Goal: Answer question/provide support: Answer question/provide support

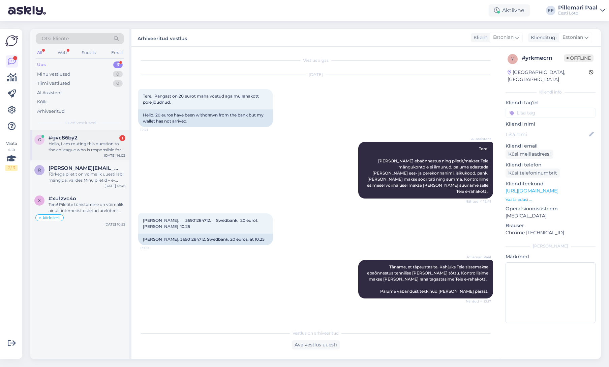
click at [84, 141] on div "Hello, I am routing this question to the colleague who is responsible for this …" at bounding box center [87, 147] width 77 height 12
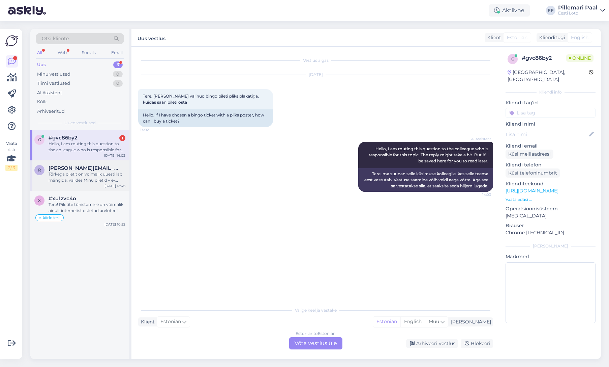
click at [70, 177] on div "Tõrkega piletit on võimalik uuesti läbi mängida, valides Minu piletid – e-kiirl…" at bounding box center [87, 177] width 77 height 12
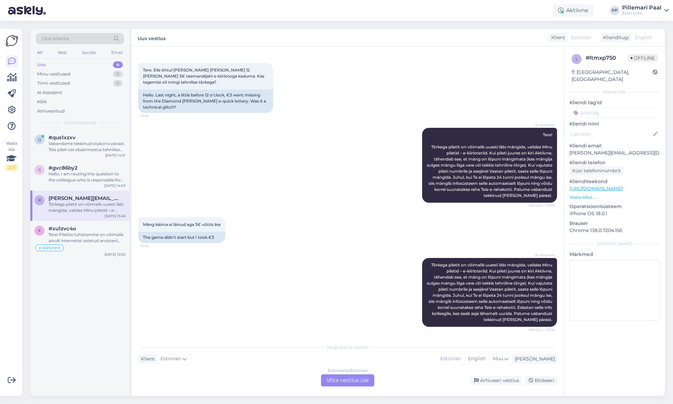
scroll to position [313, 0]
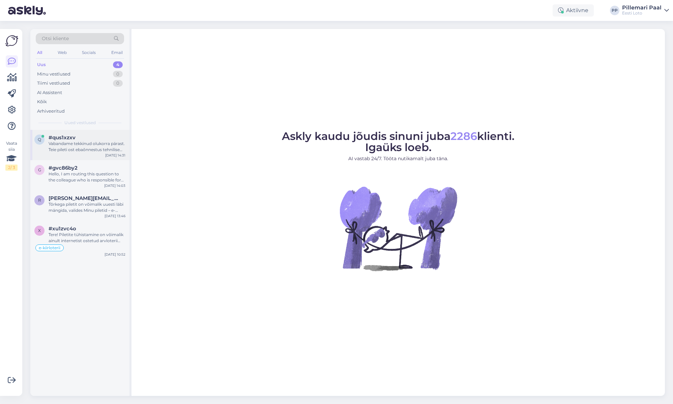
click at [88, 141] on div "Vabandame tekkinud olukorra pärast. Teie pileti ost ebaõnnestus tehnilise [PERS…" at bounding box center [87, 147] width 77 height 12
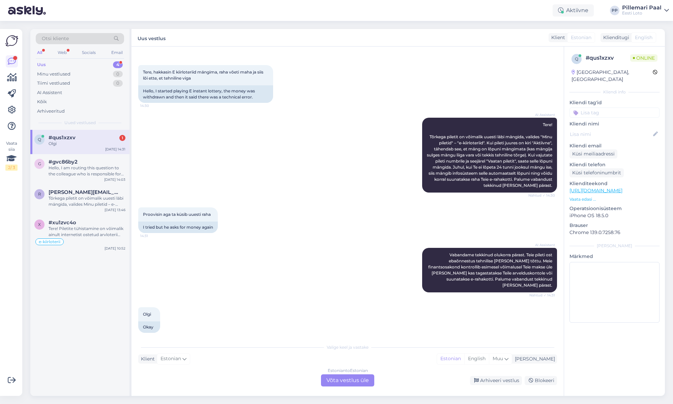
scroll to position [64, 0]
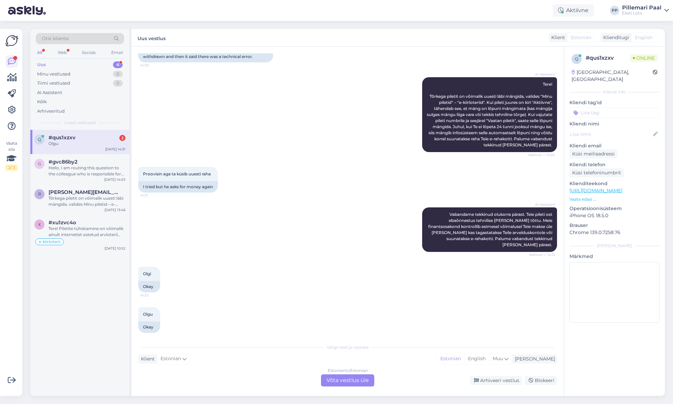
click at [357, 378] on div "Estonian to Estonian Võta vestlus üle" at bounding box center [347, 380] width 53 height 12
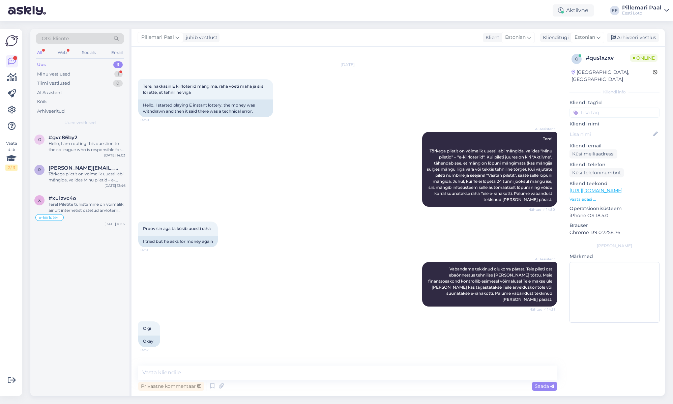
scroll to position [39, 0]
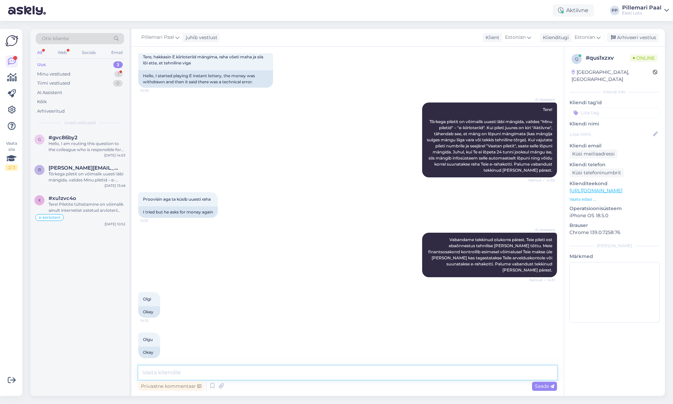
click at [238, 368] on textarea at bounding box center [347, 373] width 419 height 14
type textarea "Palun edastage [PERSON_NAME] enda isikukood."
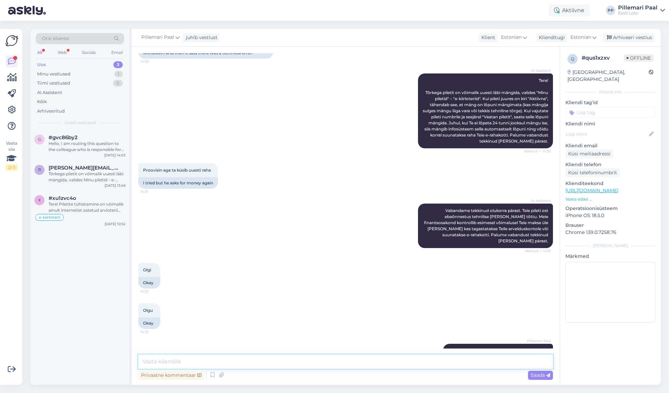
scroll to position [79, 0]
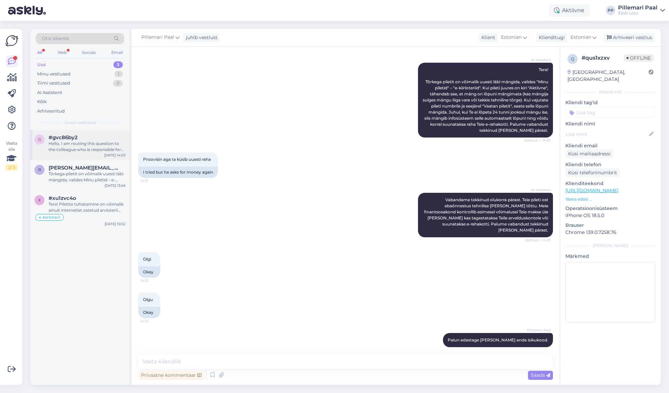
click at [82, 147] on div "Hello, I am routing this question to the colleague who is responsible for this …" at bounding box center [87, 147] width 77 height 12
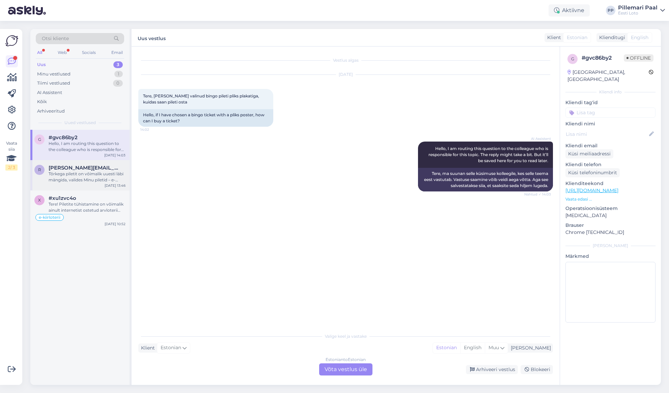
click at [69, 176] on div "Tõrkega piletit on võimalik uuesti läbi mängida, valides Minu piletid – e-kiirl…" at bounding box center [87, 177] width 77 height 12
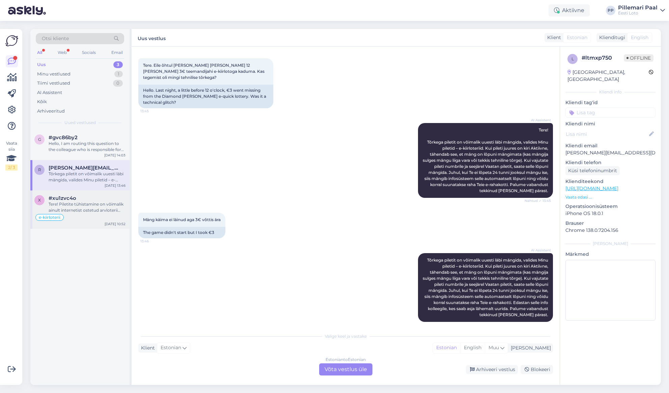
click at [70, 202] on div "Tere! Piletite tühistamine on võimalik ainult internetist ostetud arvloterii pi…" at bounding box center [87, 207] width 77 height 12
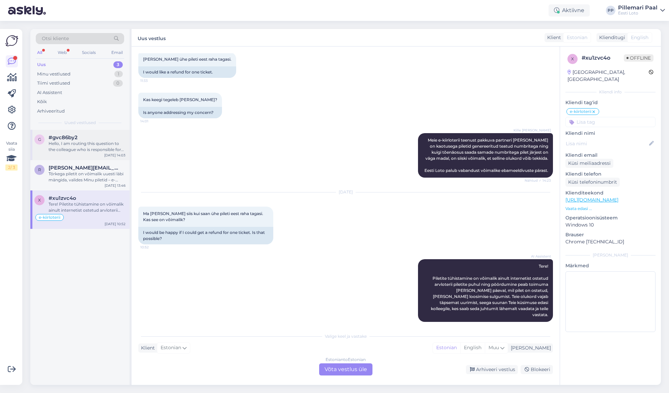
click at [98, 141] on div "Hello, I am routing this question to the colleague who is responsible for this …" at bounding box center [87, 147] width 77 height 12
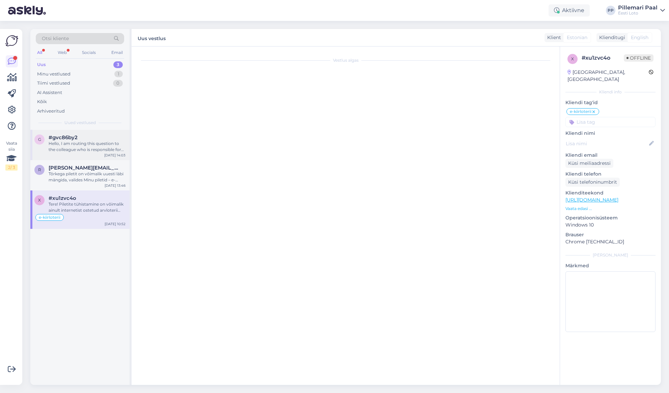
scroll to position [0, 0]
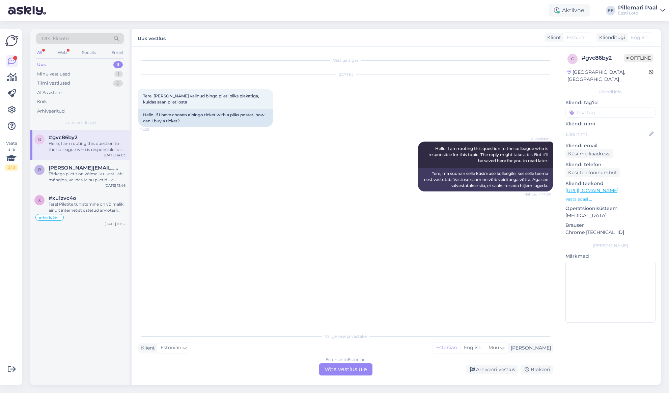
click at [356, 370] on div "Estonian to Estonian Võta vestlus üle" at bounding box center [345, 370] width 53 height 12
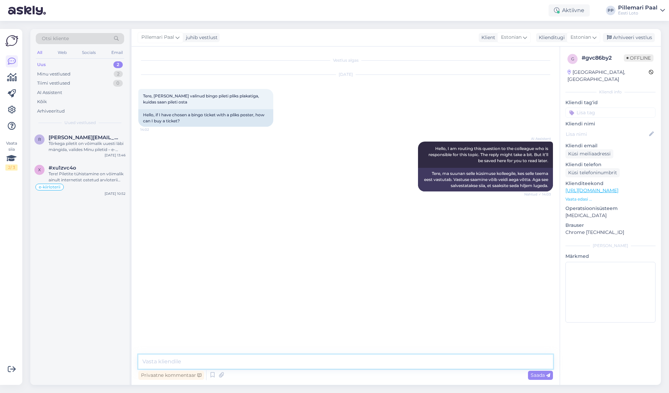
click at [294, 358] on textarea at bounding box center [345, 362] width 414 height 14
type textarea "Pileti ostmiseks vajutage nupule "Ostan pileti .. €" ja seejärel kinnitage ost."
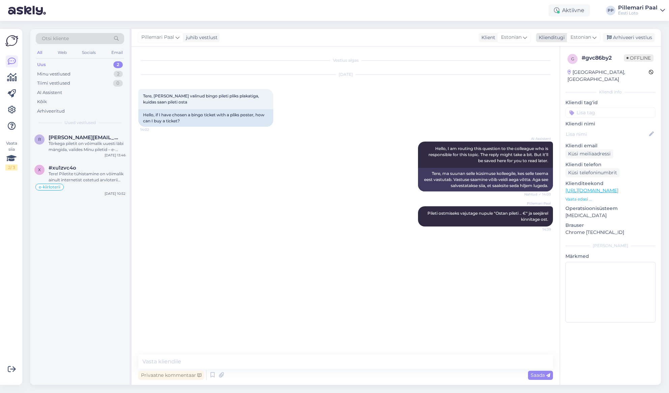
click at [638, 39] on div "Arhiveeri vestlus" at bounding box center [629, 37] width 52 height 9
click at [89, 145] on div "Tõrkega piletit on võimalik uuesti läbi mängida, valides Minu piletid – e-kiirl…" at bounding box center [87, 147] width 77 height 12
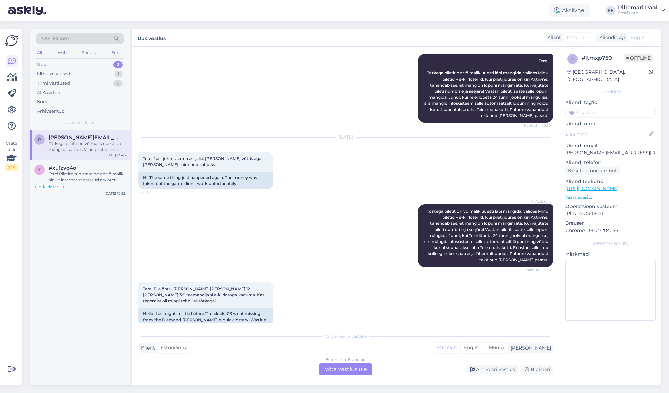
scroll to position [100, 0]
drag, startPoint x: 614, startPoint y: 144, endPoint x: 566, endPoint y: 149, distance: 48.8
click at [565, 149] on p "rene.loit@mail.ee" at bounding box center [610, 152] width 90 height 7
copy p "rene.loit@mail.ee"
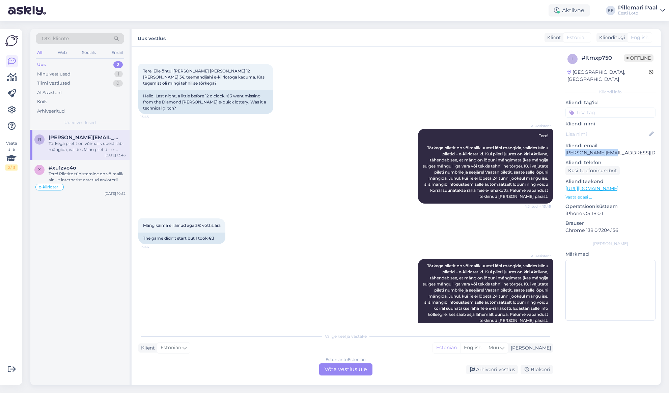
scroll to position [323, 0]
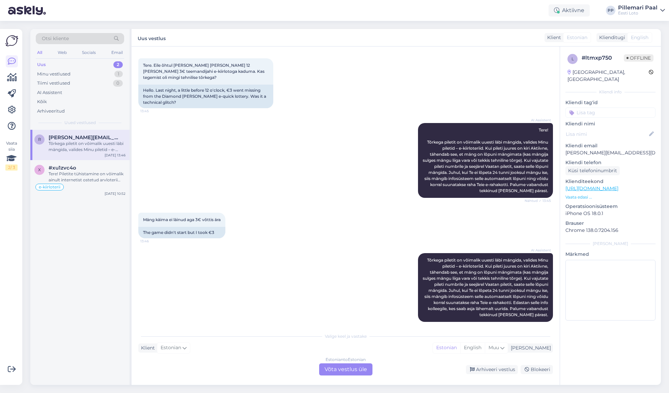
click at [338, 368] on div "Estonian to Estonian Võta vestlus üle" at bounding box center [345, 370] width 53 height 12
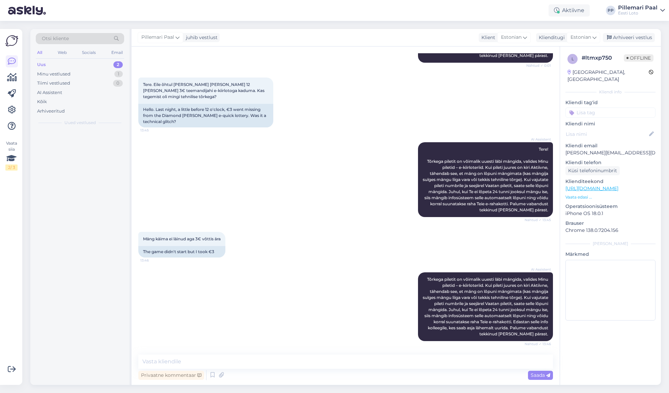
scroll to position [298, 0]
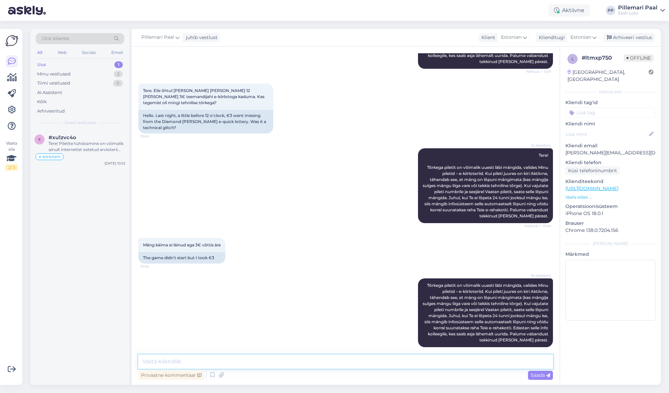
click at [277, 356] on textarea at bounding box center [345, 362] width 414 height 14
paste textarea "Hetkel näeme, et Teie e-kiirloterii pilet "Teemanti jaht" on saanud lõppstaatus…"
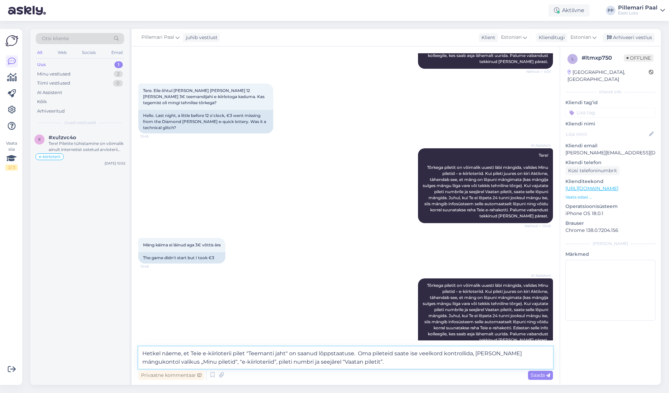
scroll to position [306, 0]
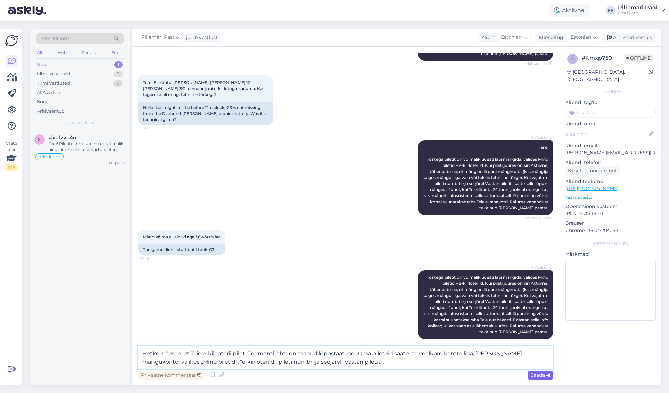
type textarea "Hetkel näeme, et Teie e-kiirloterii pilet "Teemanti jaht" on saanud lõppstaatus…"
click at [544, 373] on span "Saada" at bounding box center [541, 375] width 20 height 6
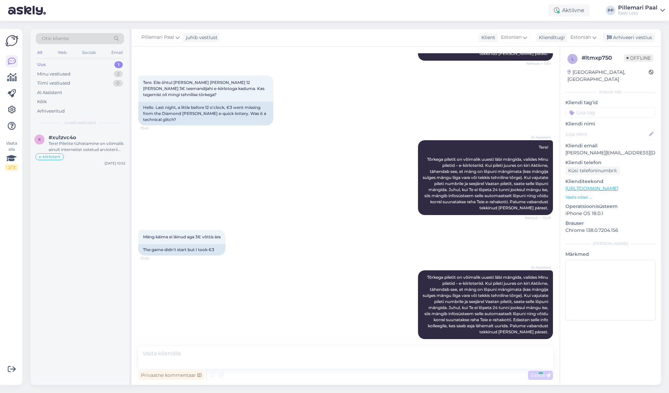
scroll to position [345, 0]
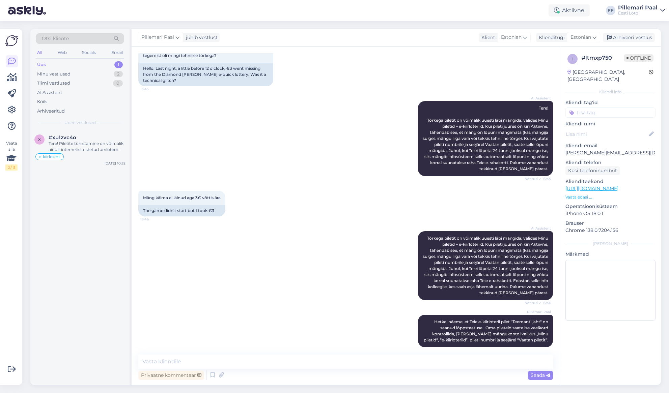
click at [631, 32] on div "Pillemari Paal juhib vestlust Klient Estonian Klienditugi Estonian Arhiveeri ve…" at bounding box center [396, 38] width 529 height 18
click at [631, 34] on div "Arhiveeri vestlus" at bounding box center [629, 37] width 52 height 9
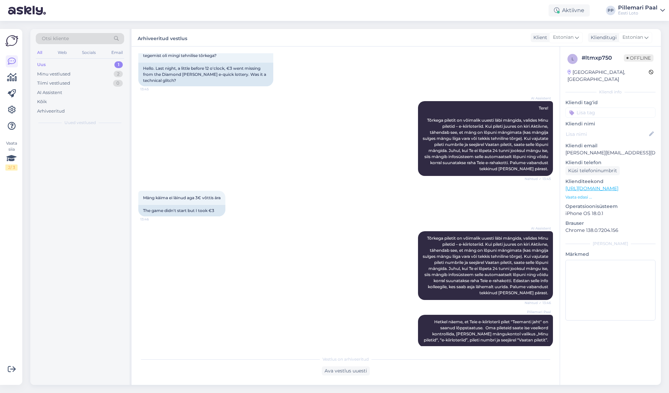
scroll to position [348, 0]
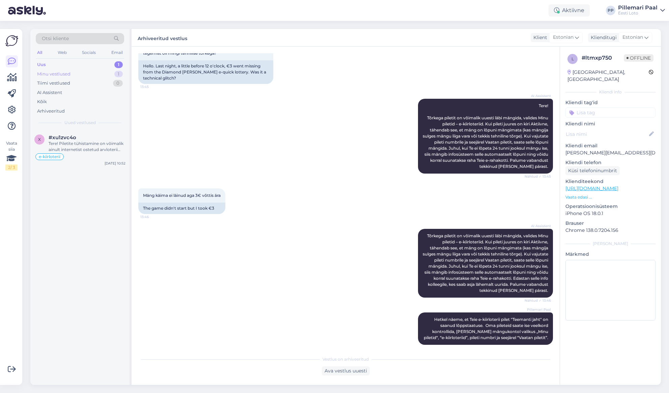
click at [68, 74] on div "Minu vestlused" at bounding box center [53, 74] width 33 height 7
click at [60, 65] on div "Uus 1" at bounding box center [80, 64] width 88 height 9
click at [90, 141] on div "Tere! Piletite tühistamine on võimalik ainult internetist ostetud arvloterii pi…" at bounding box center [87, 147] width 77 height 12
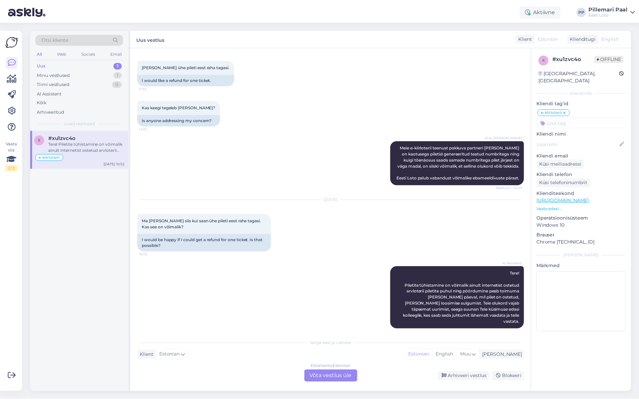
scroll to position [200, 0]
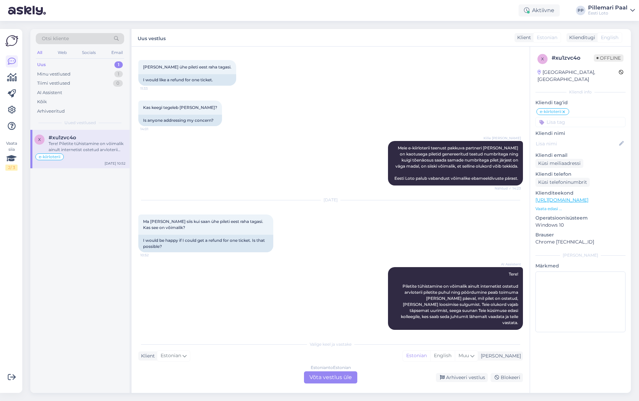
click at [52, 64] on div "Uus 1" at bounding box center [80, 64] width 88 height 9
click at [79, 144] on div "Tere! Piletite tühistamine on võimalik ainult internetist ostetud arvloterii pi…" at bounding box center [87, 147] width 77 height 12
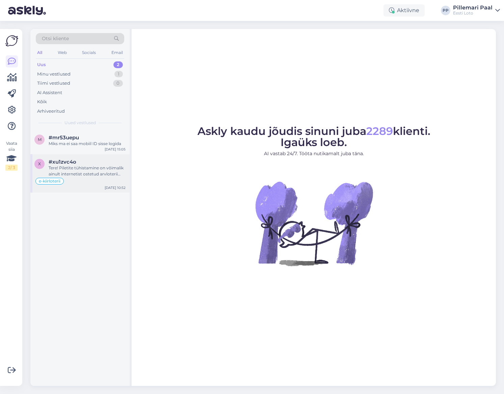
click at [89, 174] on div "Tere! Piletite tühistamine on võimalik ainult internetist ostetud arvloterii pi…" at bounding box center [87, 171] width 77 height 12
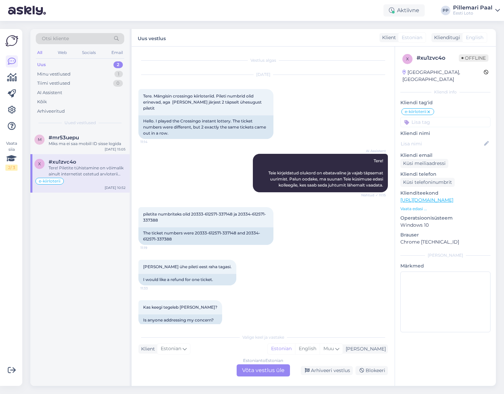
scroll to position [207, 0]
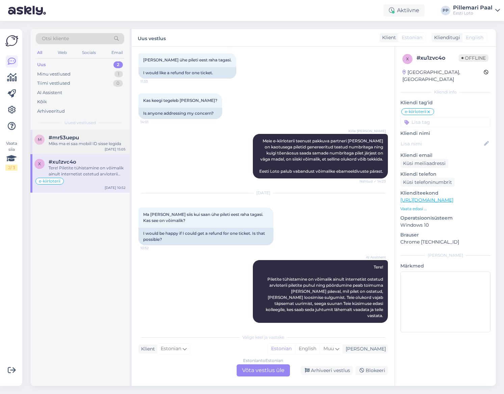
click at [85, 148] on div "m #mr53uepu Miks ma ei saa mobiil ID sisse logida Aug 13 15:05" at bounding box center [79, 142] width 99 height 24
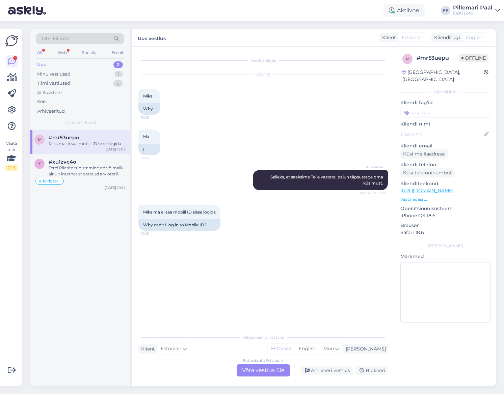
click at [269, 244] on div "Vestlus algas Aug 13 2025 Miks 15:05 Why Ma 15:05 I AI Assistent Selleks, et sa…" at bounding box center [265, 188] width 255 height 271
click at [269, 369] on div "Estonian to Estonian Võta vestlus üle" at bounding box center [262, 370] width 53 height 12
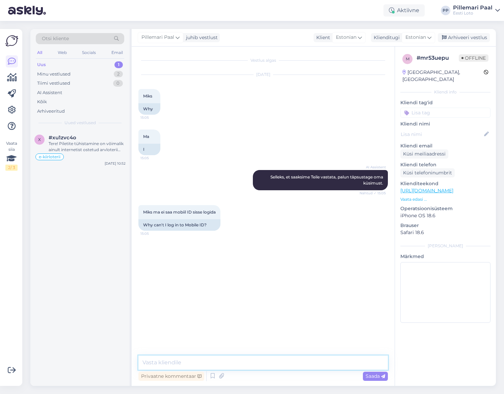
click at [258, 365] on textarea at bounding box center [262, 362] width 249 height 14
type textarea "Palun täpsustage, kas saate ka mingisuguse veateate. Kui jah, siis millise?"
drag, startPoint x: 350, startPoint y: 363, endPoint x: 346, endPoint y: 363, distance: 3.8
click at [348, 363] on textarea "Palun täpsustage, kas saate ka mingisuguse veateate. Kui jah, siis millise?" at bounding box center [262, 362] width 249 height 14
click at [349, 362] on textarea "Palun täpsustage, kas saate ka mingisuguse veateate. Kui jah, siis millise?" at bounding box center [262, 362] width 249 height 14
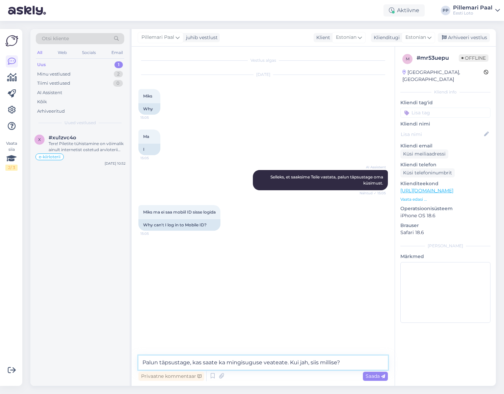
click at [193, 361] on textarea "Palun täpsustage, kas saate ka mingisuguse veateate. Kui jah, siis millise?" at bounding box center [262, 362] width 249 height 14
click at [353, 363] on textarea "Palun täpsustage, kas saate ka mingisuguse veateate. Kui jah, siis millise?" at bounding box center [262, 362] width 249 height 14
click at [354, 365] on textarea "Palun täpsustage, kas saate ka mingisuguse veateate. Kui jah, siis millise?" at bounding box center [262, 362] width 249 height 14
click at [350, 361] on textarea "Palun täpsustage, kas saate ka mingisuguse veateate. Kui jah, siis millise?" at bounding box center [262, 362] width 249 height 14
click at [342, 362] on textarea "Palun täpsustage, kas saate ka mingisuguse veateate. Kui jah, siis millise?" at bounding box center [262, 362] width 249 height 14
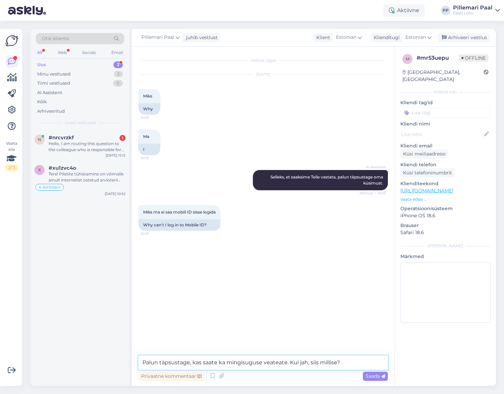
click at [356, 363] on textarea "Palun täpsustage, kas saate ka mingisuguse veateate. Kui jah, siis millise?" at bounding box center [262, 362] width 249 height 14
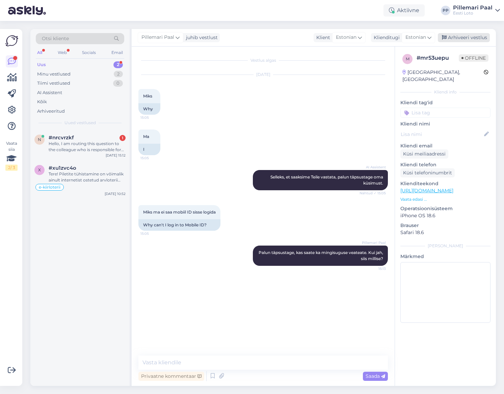
click at [460, 36] on div "Arhiveeri vestlus" at bounding box center [463, 37] width 52 height 9
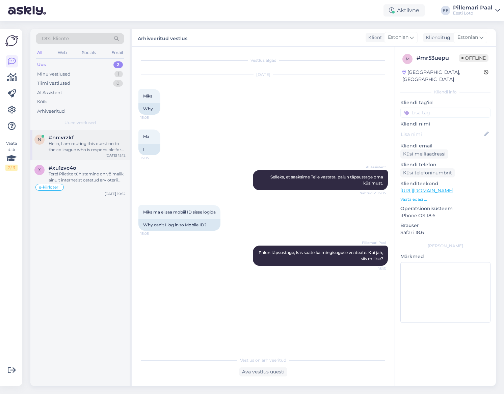
click at [85, 148] on div "Hello, I am routing this question to the colleague who is responsible for this …" at bounding box center [87, 147] width 77 height 12
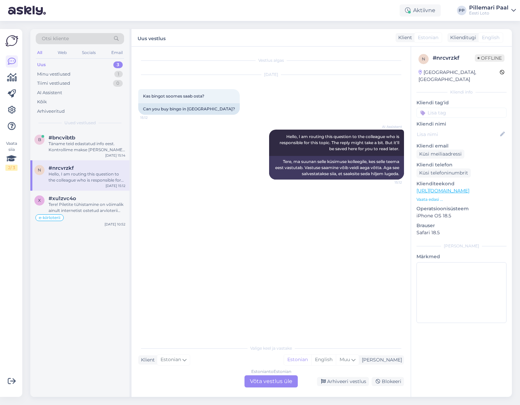
click at [278, 380] on div "Estonian to Estonian Võta vestlus üle" at bounding box center [271, 381] width 53 height 12
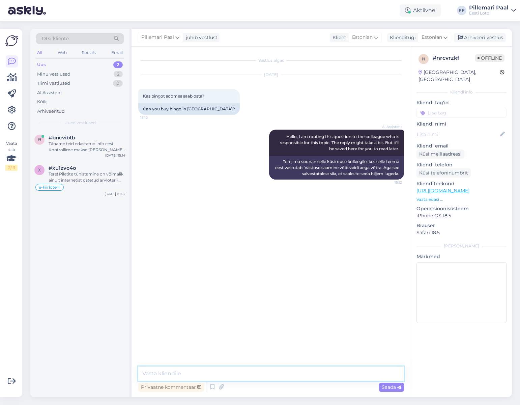
click at [185, 375] on textarea at bounding box center [271, 373] width 266 height 14
paste textarea "Internetist lotopiletite ostmiseks tuleb ennast registreerida kasutajaks Eesti …"
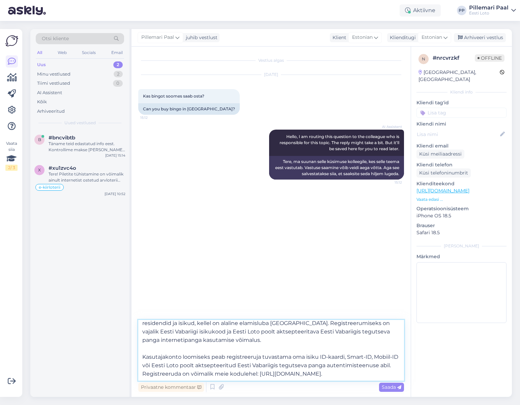
scroll to position [29, 0]
type textarea "Internetist lotopiletite ostmiseks tuleb ennast registreerida kasutajaks Eesti …"
click at [387, 385] on span "Saada" at bounding box center [392, 387] width 20 height 6
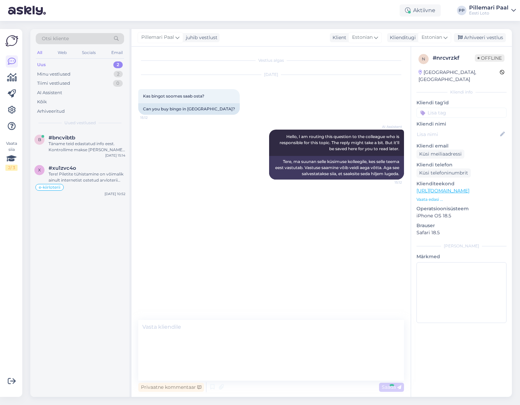
scroll to position [0, 0]
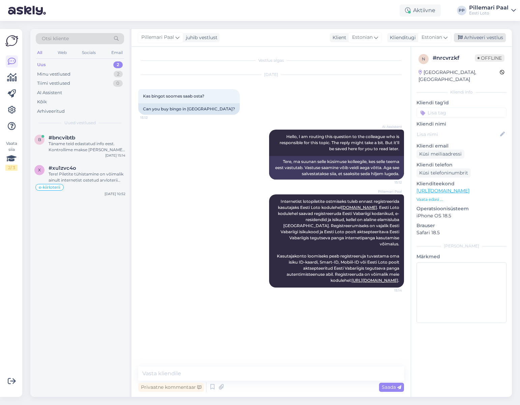
click at [471, 35] on div "Arhiveeri vestlus" at bounding box center [480, 37] width 52 height 9
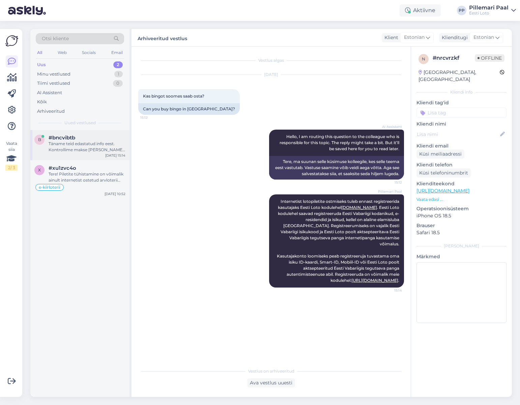
click at [100, 147] on div "Täname teid edastatud info eest. Kontrollime makse üle ja suuname selle teie e-…" at bounding box center [87, 147] width 77 height 12
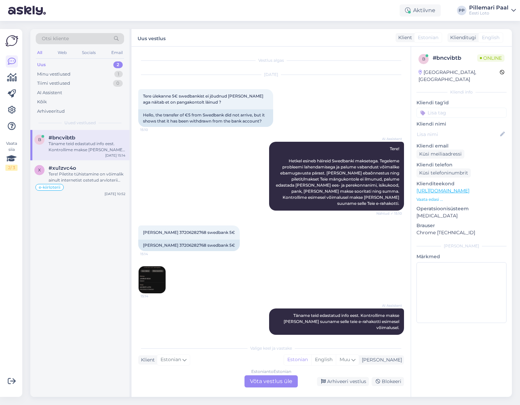
click at [264, 381] on div "Estonian to Estonian Võta vestlus üle" at bounding box center [271, 381] width 53 height 12
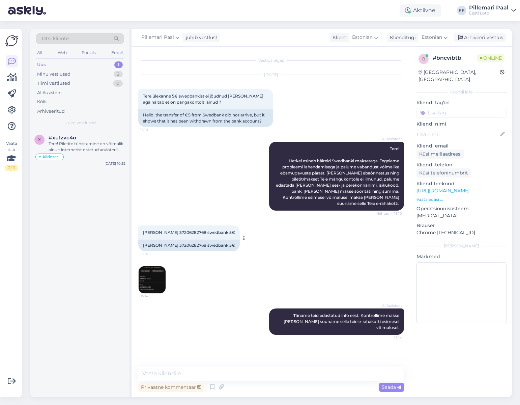
click at [176, 230] on span "Jaanus Kesa 37206282768 swedbank 5€" at bounding box center [189, 232] width 92 height 5
copy span "37206282768"
click at [482, 39] on div "Arhiveeri vestlus" at bounding box center [480, 37] width 52 height 9
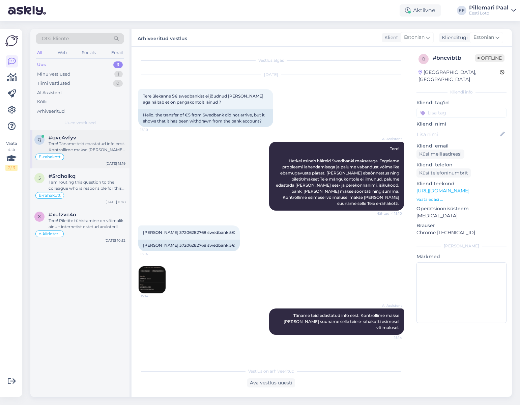
click at [81, 146] on div "Tere! Täname teid edastatud info eest. Kontrollime makse üle ja suuname selle t…" at bounding box center [87, 147] width 77 height 12
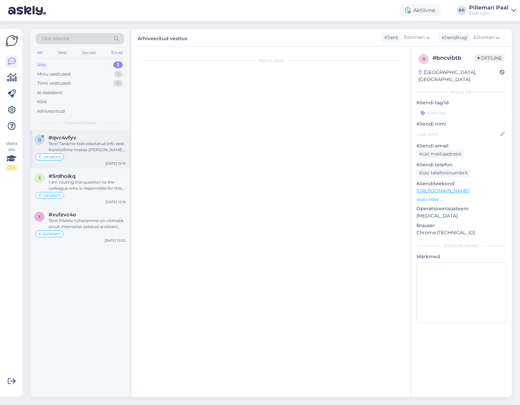
scroll to position [177, 0]
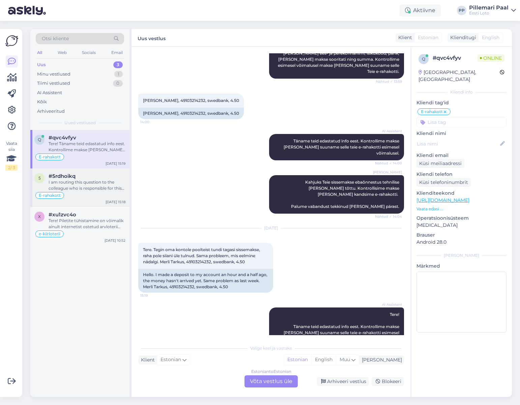
click at [78, 180] on div "I am routing this question to the colleague who is responsible for this topic. …" at bounding box center [87, 185] width 77 height 12
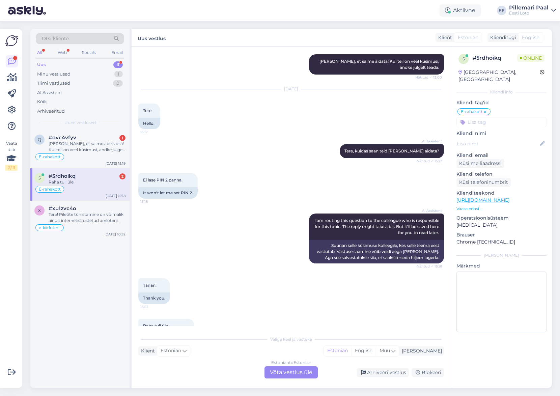
scroll to position [1575, 0]
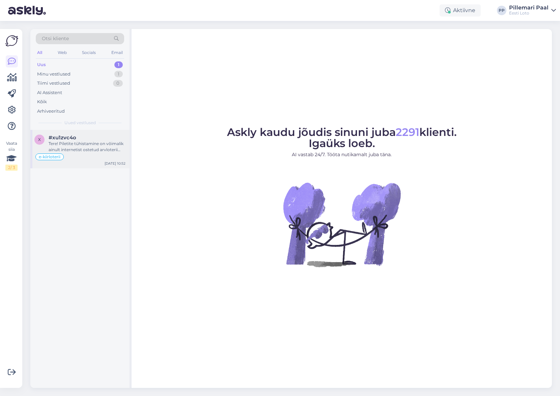
click at [91, 148] on div "Tere! Piletite tühistamine on võimalik ainult internetist ostetud arvloterii pi…" at bounding box center [87, 147] width 77 height 12
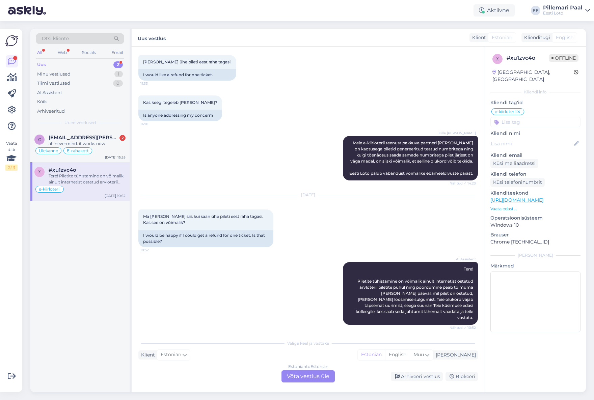
scroll to position [201, 0]
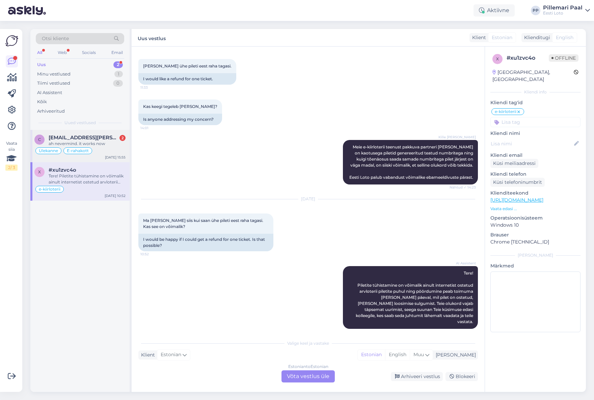
click at [102, 144] on div "ah nevermind. it works now" at bounding box center [87, 144] width 77 height 6
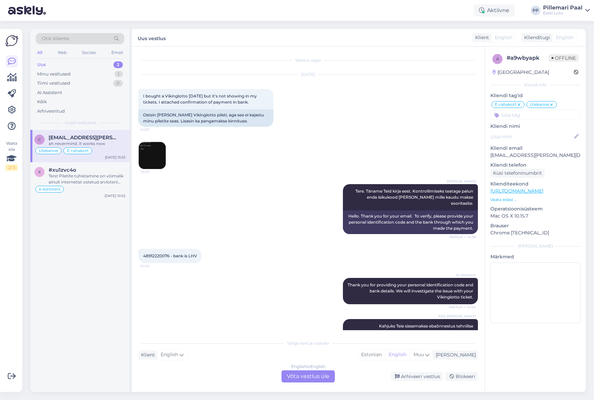
scroll to position [232, 0]
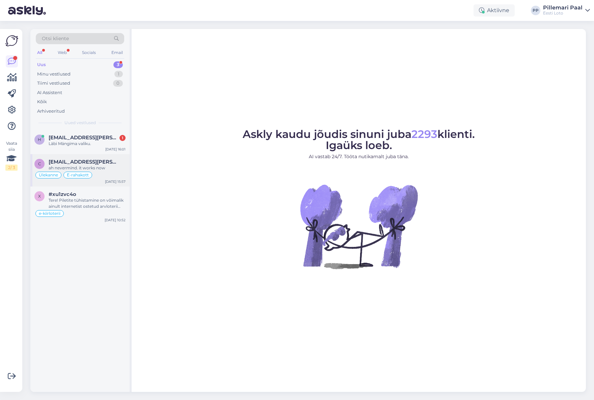
click at [83, 163] on span "charm.echiverri@gmail.com" at bounding box center [84, 162] width 70 height 6
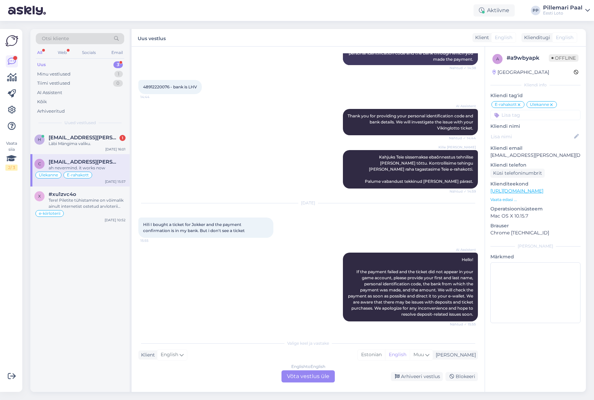
scroll to position [232, 0]
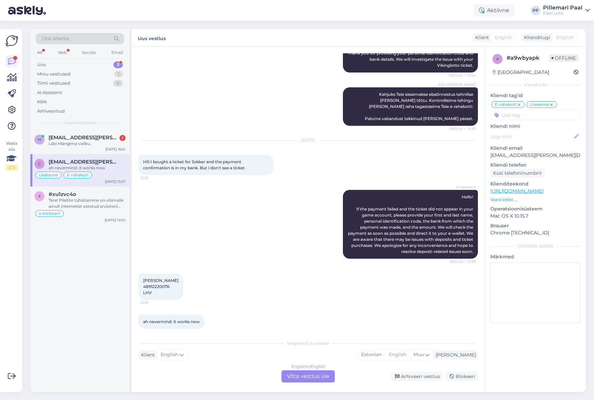
click at [160, 281] on span "Charmaine Echiverri 48912220076 LHV" at bounding box center [160, 286] width 35 height 17
copy span "48912220076"
drag, startPoint x: 233, startPoint y: 288, endPoint x: 231, endPoint y: 282, distance: 6.4
click at [233, 288] on div "Charmaine Echiverri 48912220076 LHV 15:55" at bounding box center [307, 286] width 339 height 41
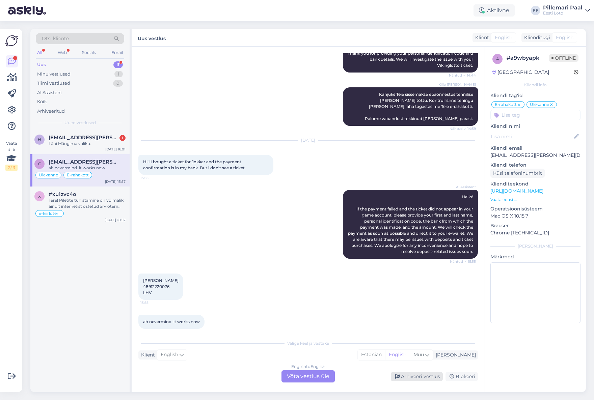
click at [416, 376] on div "Arhiveeri vestlus" at bounding box center [417, 376] width 52 height 9
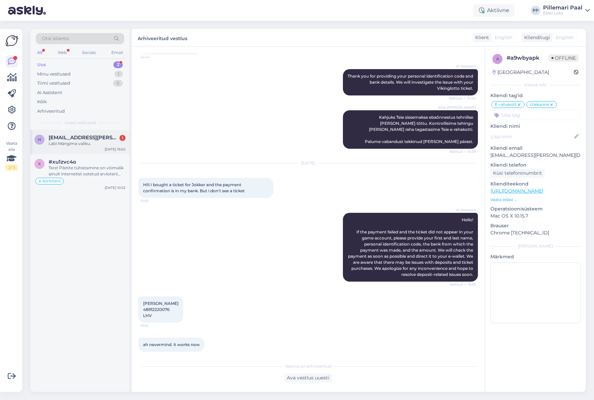
click at [84, 143] on div "Läbi Mängima valiku." at bounding box center [87, 144] width 77 height 6
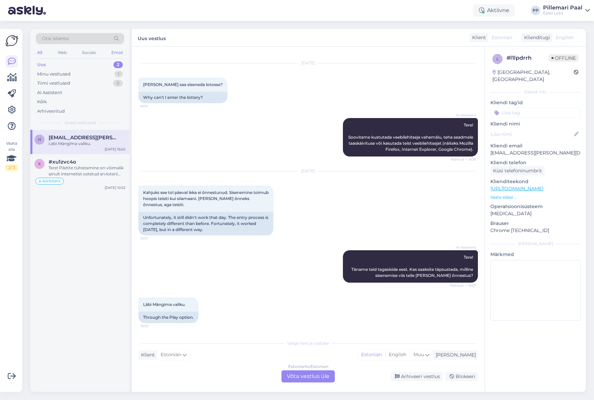
scroll to position [12, 0]
click at [310, 382] on div "Estonian to Estonian Võta vestlus üle" at bounding box center [307, 376] width 53 height 12
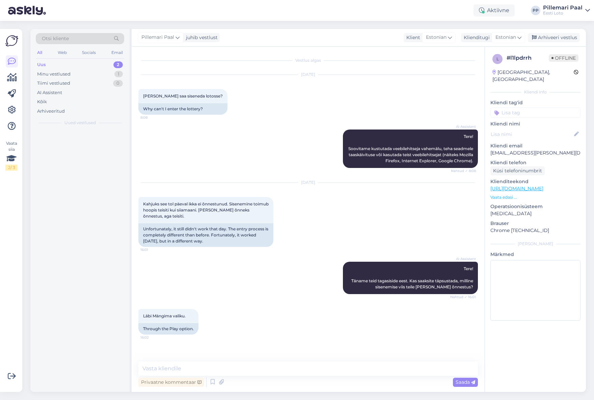
scroll to position [0, 0]
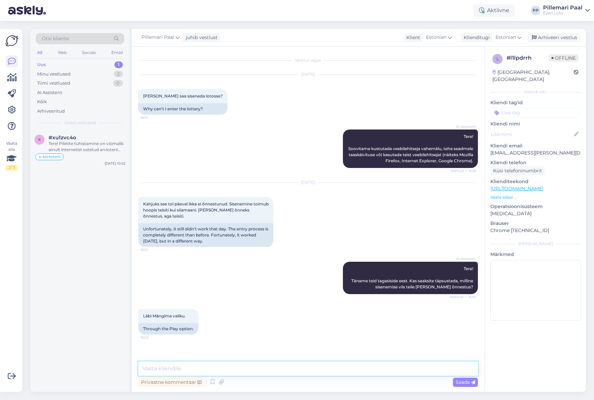
click at [333, 367] on textarea at bounding box center [307, 369] width 339 height 14
type textarea "Täname info eest."
click at [204, 367] on textarea "Täname info eest." at bounding box center [307, 369] width 339 height 14
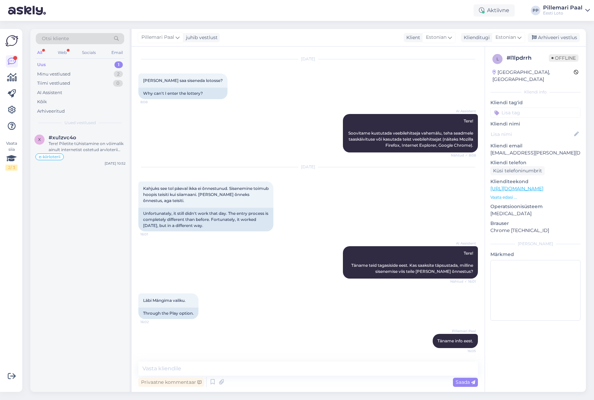
drag, startPoint x: 548, startPoint y: 34, endPoint x: 504, endPoint y: 51, distance: 47.1
click at [548, 34] on div "Arhiveeri vestlus" at bounding box center [553, 37] width 52 height 9
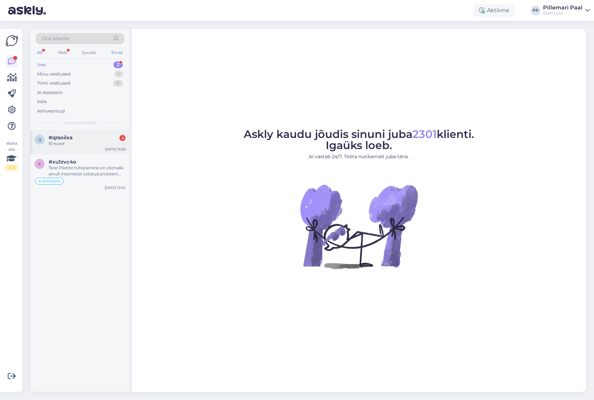
click at [75, 144] on div "10 eurot" at bounding box center [87, 144] width 77 height 6
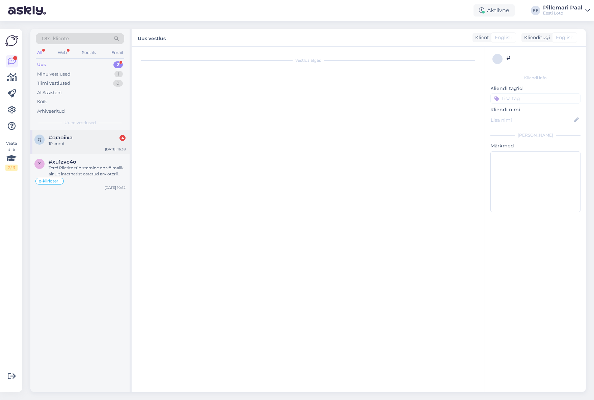
scroll to position [31, 0]
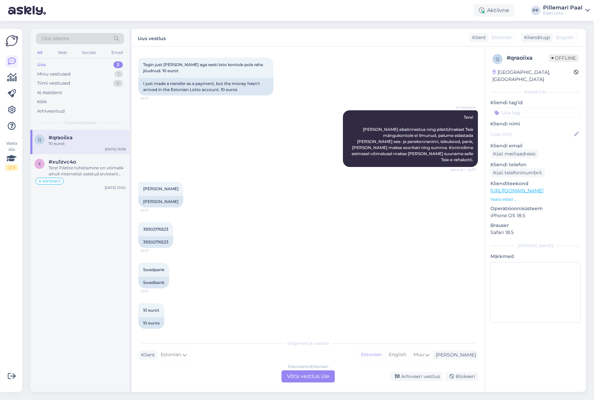
click at [287, 376] on div "Estonian to Estonian Võta vestlus üle" at bounding box center [307, 376] width 53 height 12
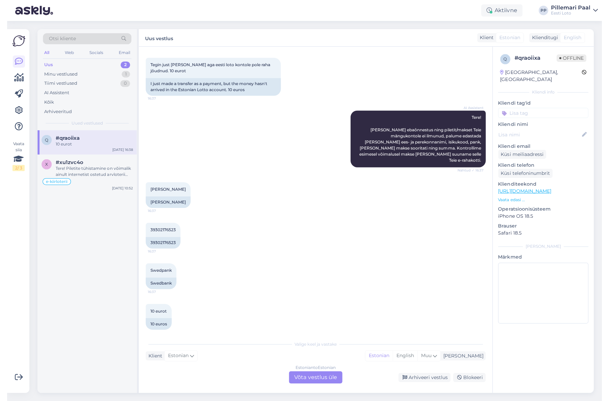
scroll to position [6, 0]
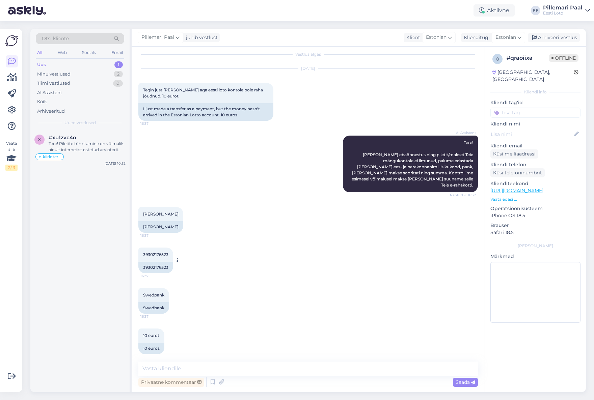
click at [154, 252] on span "39302176523" at bounding box center [155, 254] width 25 height 5
copy div "39302176523 16:37"
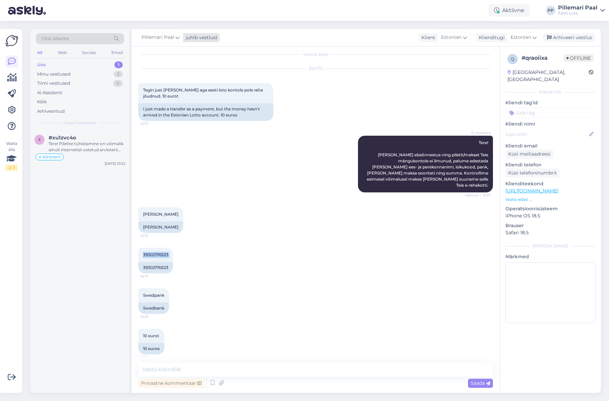
scroll to position [5, 0]
click at [234, 368] on textarea at bounding box center [315, 369] width 354 height 14
paste textarea "Kahjuks Teie sissemakse ebaõnnestus tehnilise [PERSON_NAME] tõttu. Kontrollisim…"
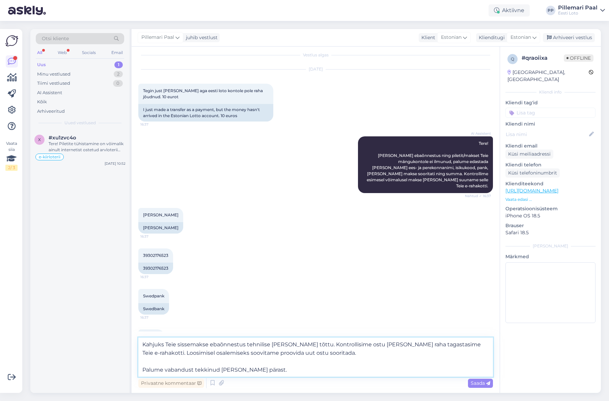
scroll to position [30, 0]
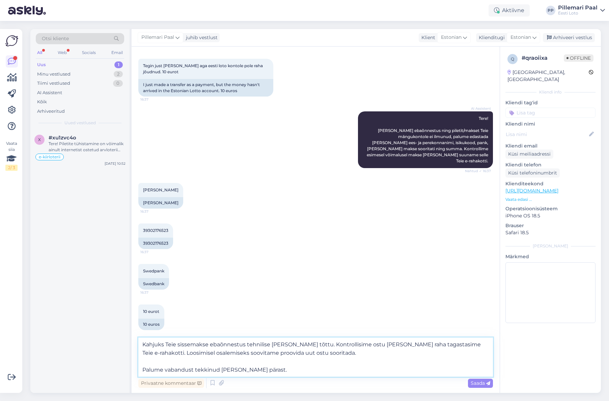
click at [143, 344] on textarea "Kahjuks Teie sissemakse ebaõnnestus tehnilise [PERSON_NAME] tõttu. Kontrollisim…" at bounding box center [315, 356] width 354 height 39
drag, startPoint x: 368, startPoint y: 355, endPoint x: 186, endPoint y: 352, distance: 182.1
click at [186, 352] on textarea "Täname, et täpsustasite. Kahjuks Teie sissemakse ebaõnnestus tehnilise [PERSON_…" at bounding box center [315, 356] width 354 height 39
type textarea "Täname, et täpsustasite. Kahjuks Teie sissemakse ebaõnnestus tehnilise [PERSON_…"
click at [475, 382] on span "Saada" at bounding box center [480, 383] width 20 height 6
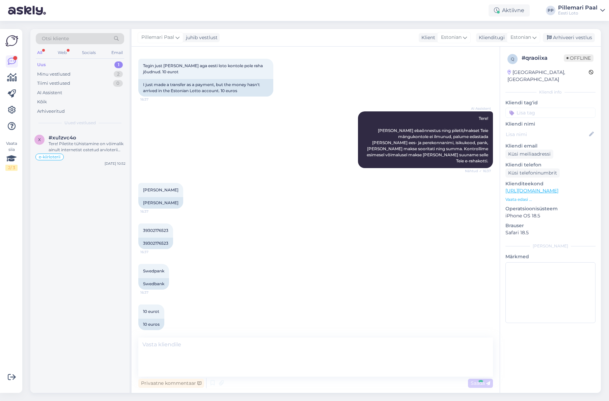
scroll to position [59, 0]
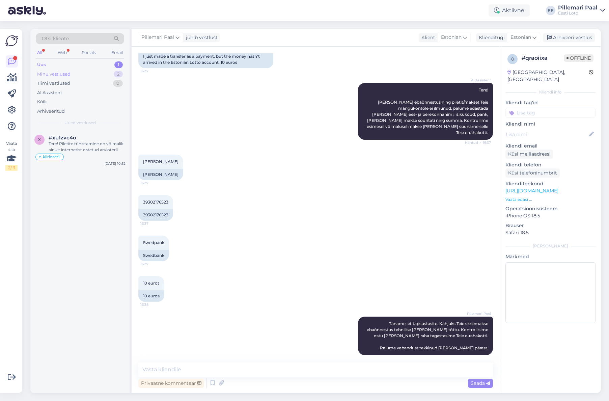
click at [84, 75] on div "Minu vestlused 2" at bounding box center [80, 73] width 88 height 9
click at [90, 150] on div "Täname, et täpsustasite. Kahjuks Teie sissemakse ebaõnnestus tehnilise [PERSON_…" at bounding box center [87, 147] width 77 height 12
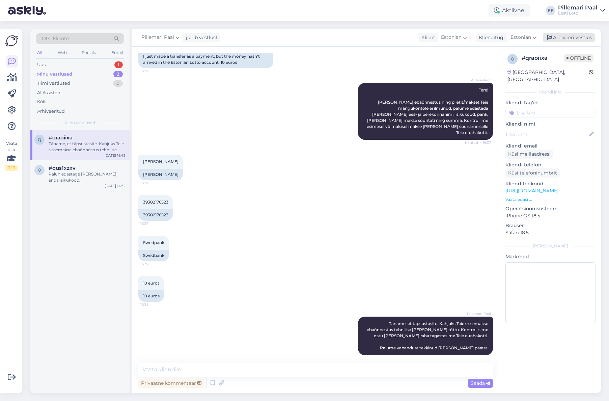
click at [578, 35] on div "Arhiveeri vestlus" at bounding box center [569, 37] width 52 height 9
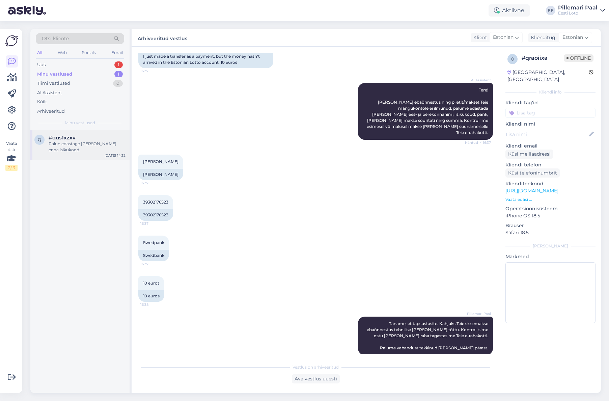
click at [85, 143] on div "Palun edastage [PERSON_NAME] enda isikukood." at bounding box center [87, 147] width 77 height 12
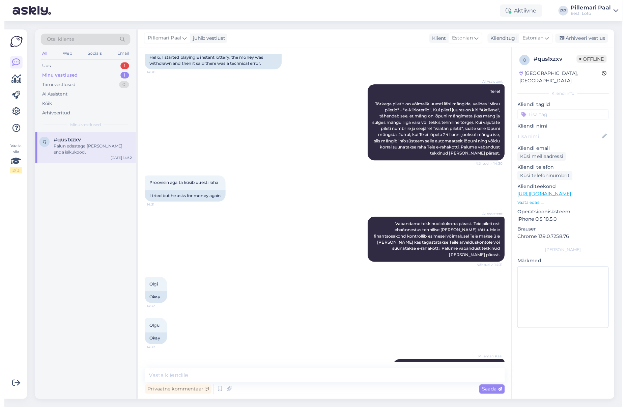
scroll to position [72, 0]
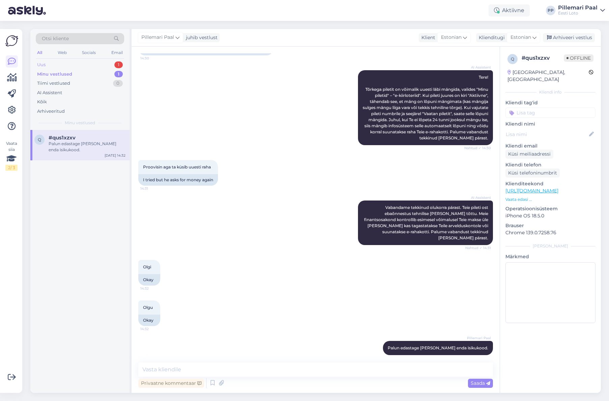
click at [51, 64] on div "Uus 1" at bounding box center [80, 64] width 88 height 9
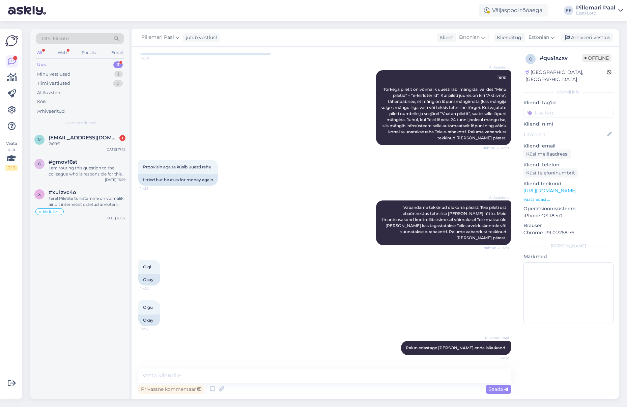
scroll to position [65, 0]
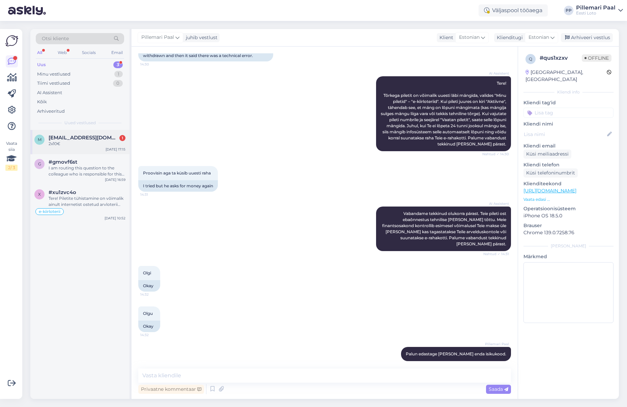
click at [78, 141] on div "2x10€" at bounding box center [87, 144] width 77 height 6
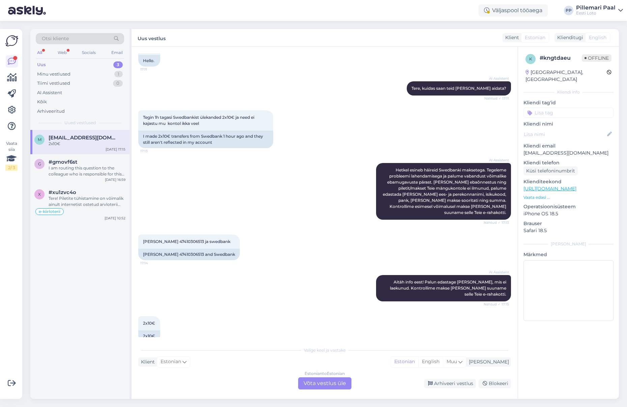
click at [325, 387] on div "Estonian to Estonian Võta vestlus üle" at bounding box center [324, 383] width 53 height 12
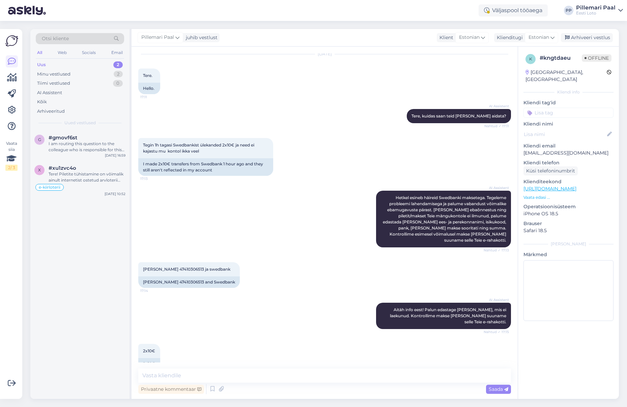
scroll to position [23, 0]
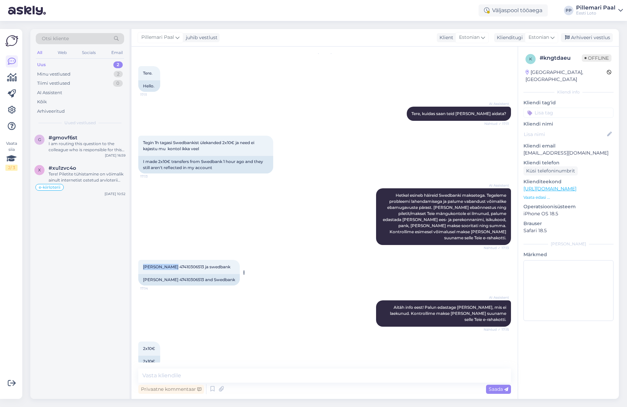
drag, startPoint x: 144, startPoint y: 262, endPoint x: 182, endPoint y: 269, distance: 38.8
click at [171, 264] on span "[PERSON_NAME] 47410306513 ja swedbank" at bounding box center [186, 266] width 87 height 5
copy span "[PERSON_NAME]"
click at [228, 373] on textarea at bounding box center [324, 375] width 373 height 14
paste textarea "Kahjuks Teie sissemakse ebaõnnestus tehnilise [PERSON_NAME] tõttu. Kontrollisim…"
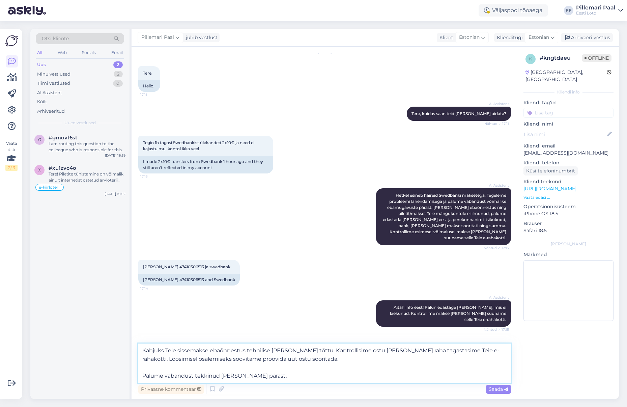
click at [142, 351] on textarea "Kahjuks Teie sissemakse ebaõnnestus tehnilise [PERSON_NAME] tõttu. Kontrollisim…" at bounding box center [324, 362] width 373 height 39
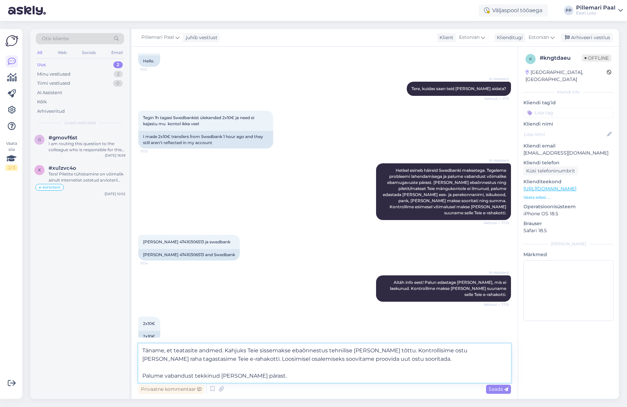
drag, startPoint x: 288, startPoint y: 351, endPoint x: 290, endPoint y: 361, distance: 10.0
click at [287, 351] on textarea "Täname, et teatasite andmed. Kahjuks Teie sissemakse ebaõnnestus tehnilise [PER…" at bounding box center [324, 362] width 373 height 39
click at [330, 349] on textarea "Täname, et teatasite andmed. Kahjuks Teie sissemaksed ebaõnnestus tehnilise [PE…" at bounding box center [324, 362] width 373 height 39
drag, startPoint x: 439, startPoint y: 351, endPoint x: 441, endPoint y: 375, distance: 24.3
click at [439, 351] on textarea "Täname, et teatasite andmed. Kahjuks Teie sissemaksed ebaõnnestusid tehnilise […" at bounding box center [324, 362] width 373 height 39
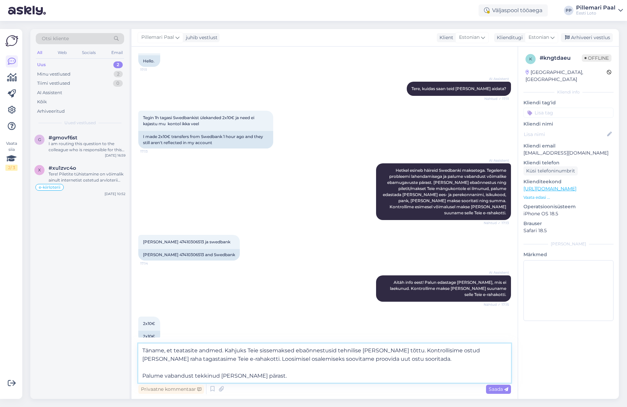
drag, startPoint x: 389, startPoint y: 358, endPoint x: 224, endPoint y: 357, distance: 164.9
click at [223, 358] on textarea "Täname, et teatasite andmed. Kahjuks Teie sissemaksed ebaõnnestusid tehnilise […" at bounding box center [324, 362] width 373 height 39
type textarea "Täname, et teatasite andmed. Kahjuks Teie sissemaksed ebaõnnestusid tehnilise […"
click at [498, 390] on span "Saada" at bounding box center [499, 389] width 20 height 6
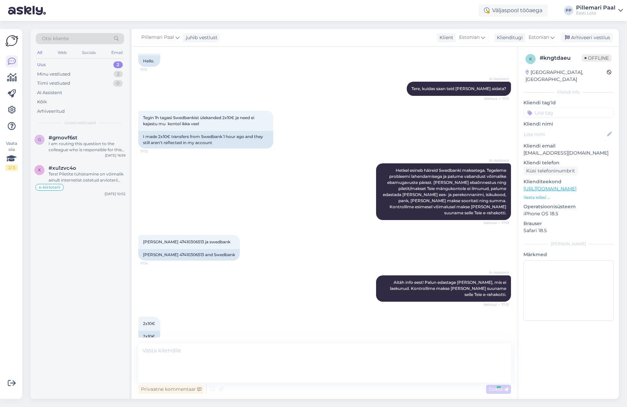
scroll to position [76, 0]
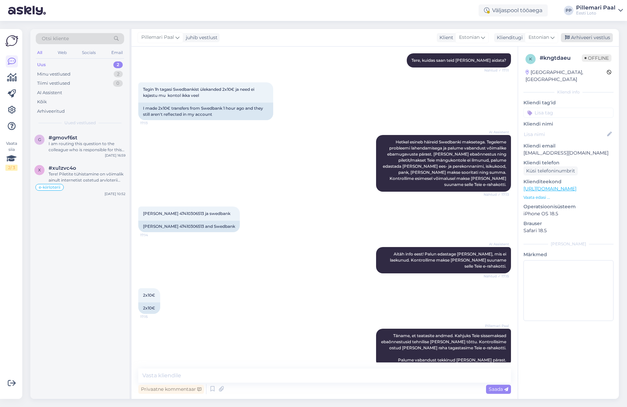
click at [578, 38] on div "Arhiveeri vestlus" at bounding box center [587, 37] width 52 height 9
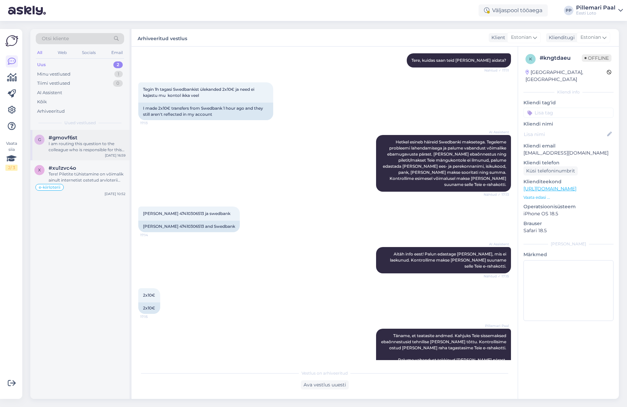
click at [81, 145] on div "I am routing this question to the colleague who is responsible for this topic. …" at bounding box center [87, 147] width 77 height 12
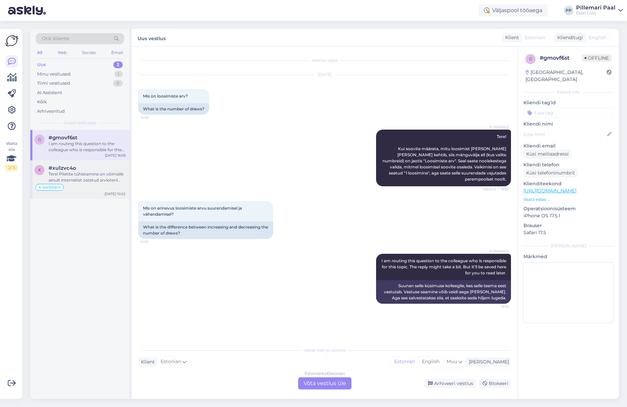
click at [78, 173] on div "Tere! Piletite tühistamine on võimalik ainult internetist ostetud arvloterii pi…" at bounding box center [87, 177] width 77 height 12
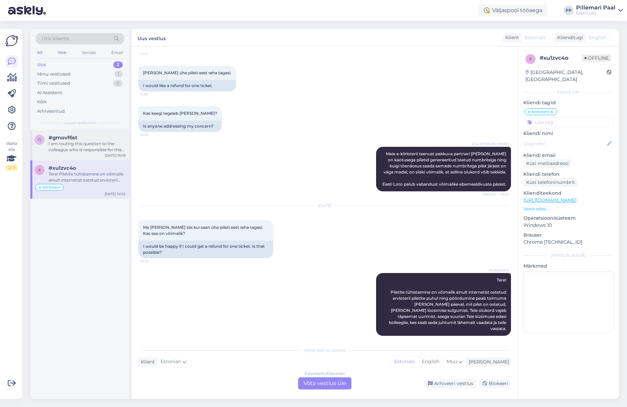
click at [78, 148] on div "I am routing this question to the colleague who is responsible for this topic. …" at bounding box center [87, 147] width 77 height 12
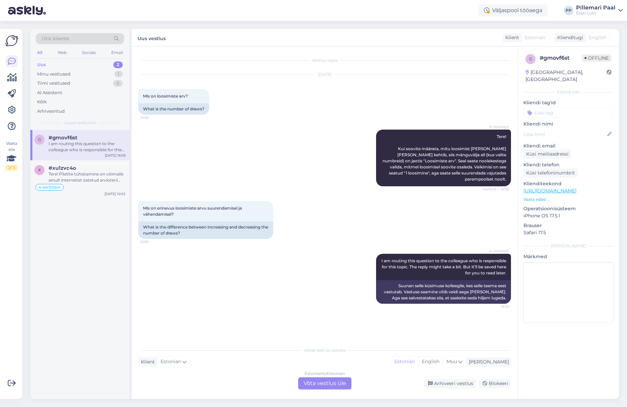
scroll to position [0, 0]
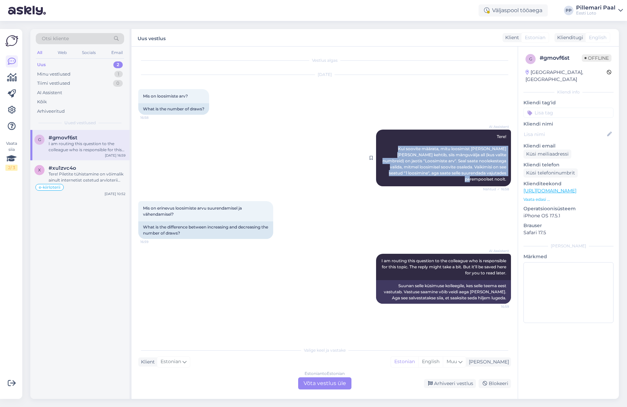
drag, startPoint x: 394, startPoint y: 147, endPoint x: 510, endPoint y: 173, distance: 118.7
click at [513, 173] on div "Vestlus algas [DATE] Mis on loosimiste arv? 16:58 What is the number of draws? …" at bounding box center [327, 195] width 379 height 284
copy span "Kui soovite määrata, mitu loosimist [PERSON_NAME] [PERSON_NAME] kehtib, siis mä…"
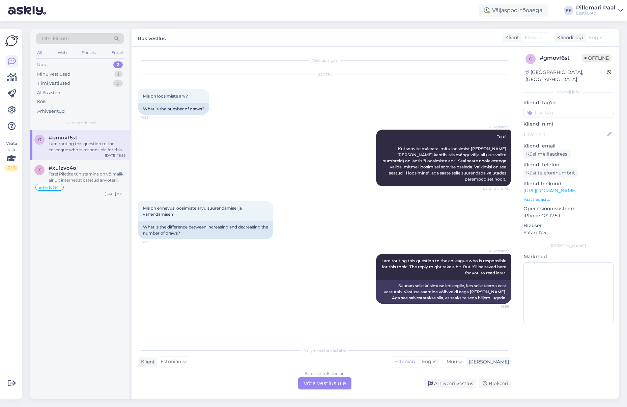
click at [327, 381] on div "Estonian to Estonian Võta vestlus üle" at bounding box center [324, 383] width 53 height 12
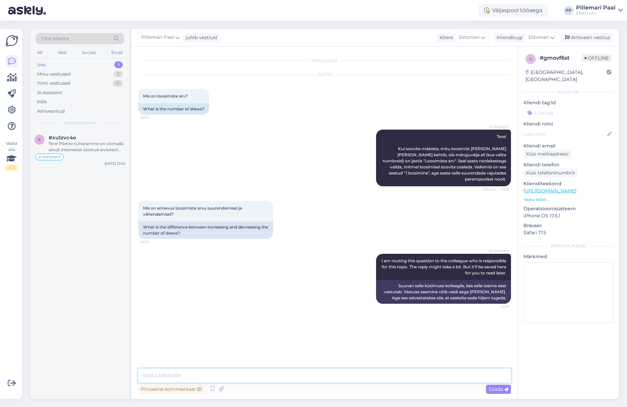
click at [326, 377] on textarea at bounding box center [324, 375] width 373 height 14
paste textarea "Kui soovite määrata, mitu loosimist [PERSON_NAME] [PERSON_NAME] kehtib, siis mä…"
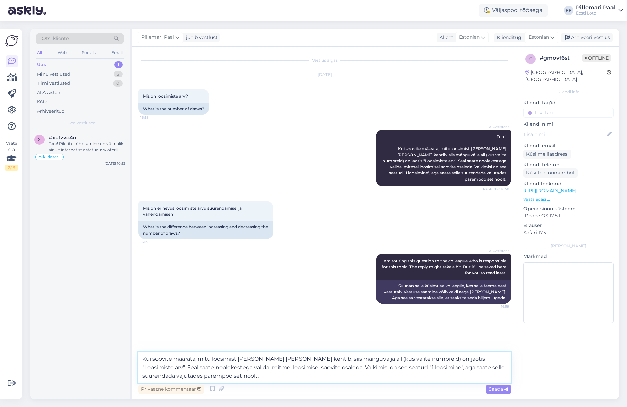
type textarea "Kui soovite määrata, mitu loosimist [PERSON_NAME] [PERSON_NAME] kehtib, siis mä…"
click at [496, 390] on span "Saada" at bounding box center [499, 389] width 20 height 6
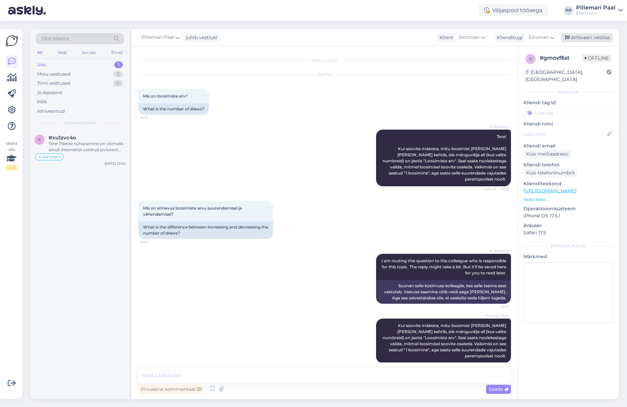
click at [589, 36] on div "Arhiveeri vestlus" at bounding box center [587, 37] width 52 height 9
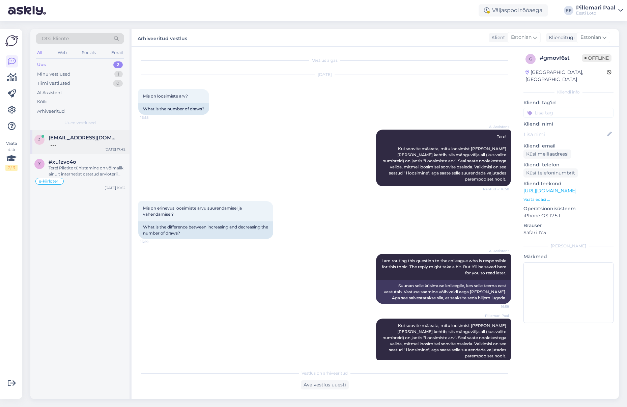
click at [73, 147] on div "j [EMAIL_ADDRESS][DOMAIN_NAME] [DATE] 17:42" at bounding box center [79, 142] width 99 height 24
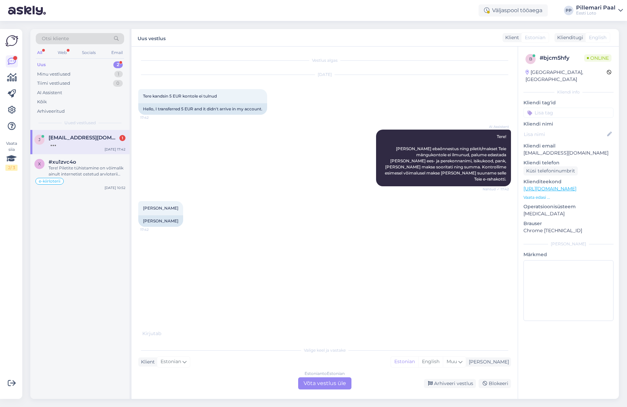
click at [328, 381] on div "Estonian to Estonian Võta vestlus üle" at bounding box center [324, 383] width 53 height 12
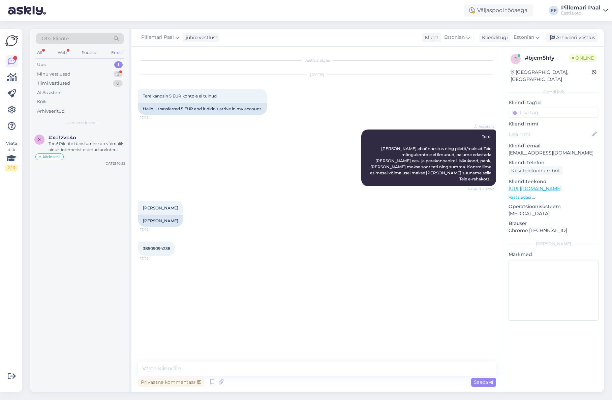
click at [152, 246] on span "38509094238" at bounding box center [157, 248] width 28 height 5
copy div "38509094238 17:42"
click at [240, 367] on textarea at bounding box center [317, 369] width 358 height 14
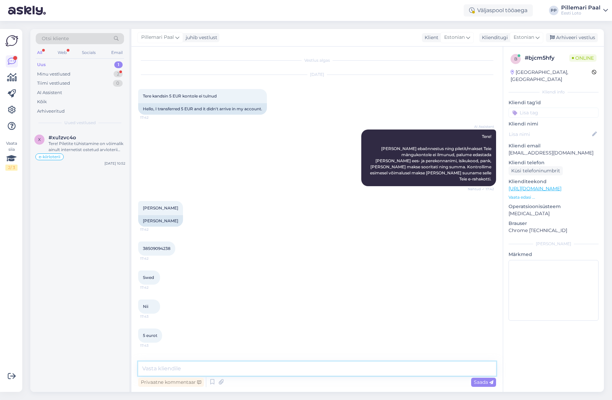
paste textarea "Kahjuks Teie sissemakse ebaõnnestus tehnilise [PERSON_NAME] tõttu. Kontrollisim…"
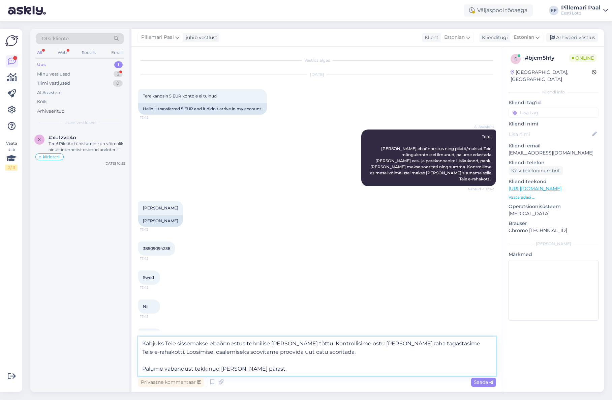
click at [142, 344] on textarea "Kahjuks Teie sissemakse ebaõnnestus tehnilise [PERSON_NAME] tõttu. Kontrollisim…" at bounding box center [317, 356] width 358 height 39
drag, startPoint x: 339, startPoint y: 353, endPoint x: 199, endPoint y: 356, distance: 140.0
click at [187, 353] on textarea "Täname, et täpsustasite. Kahjuks Teie sissemakse ebaõnnestus tehnilise [PERSON_…" at bounding box center [317, 356] width 358 height 39
type textarea "Täname, et täpsustasite. Kahjuks Teie sissemakse ebaõnnestus tehnilise [PERSON_…"
click at [487, 383] on span "Saada" at bounding box center [484, 382] width 20 height 6
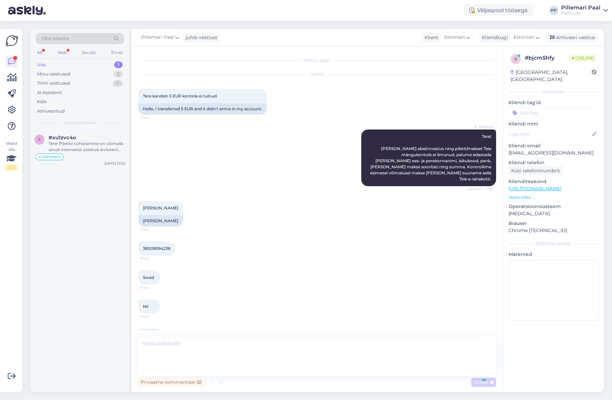
scroll to position [42, 0]
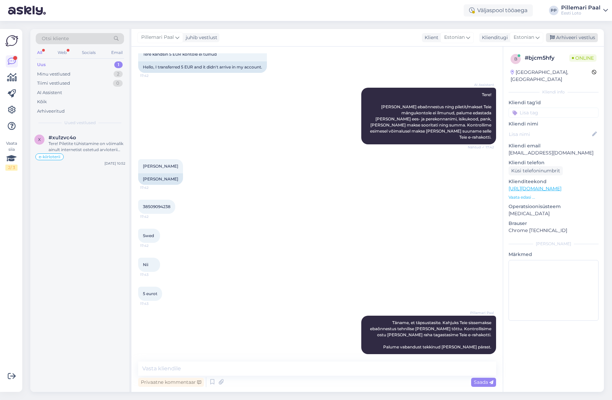
click at [577, 39] on div "Arhiveeri vestlus" at bounding box center [572, 37] width 52 height 9
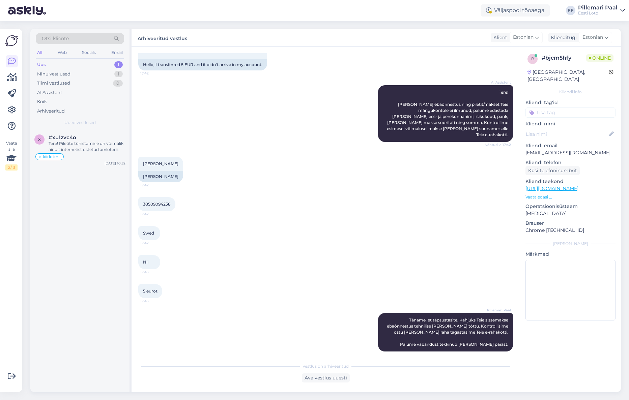
scroll to position [44, 0]
click at [43, 66] on div "Uus" at bounding box center [41, 64] width 9 height 7
